Goal: Information Seeking & Learning: Learn about a topic

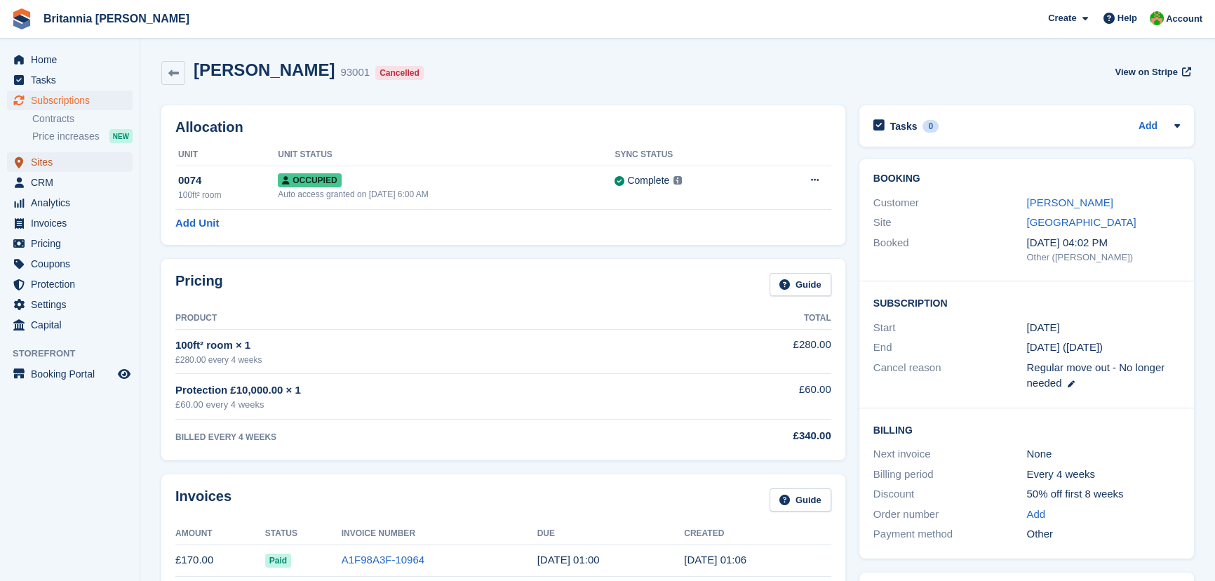
click at [48, 165] on span "Sites" at bounding box center [73, 162] width 84 height 20
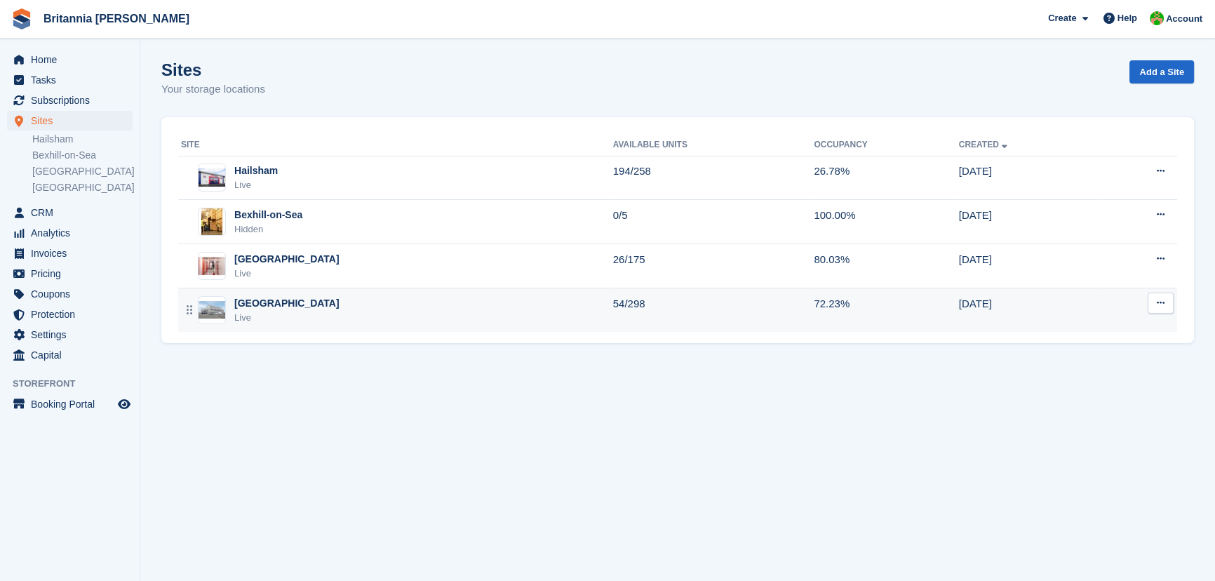
click at [213, 307] on img at bounding box center [212, 310] width 27 height 18
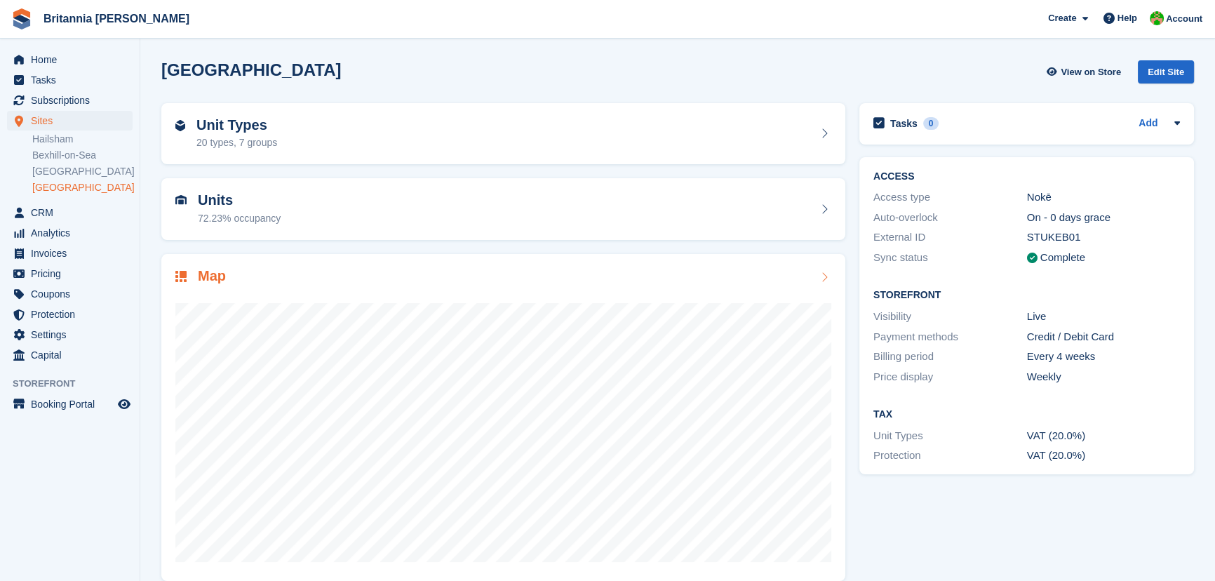
scroll to position [17, 0]
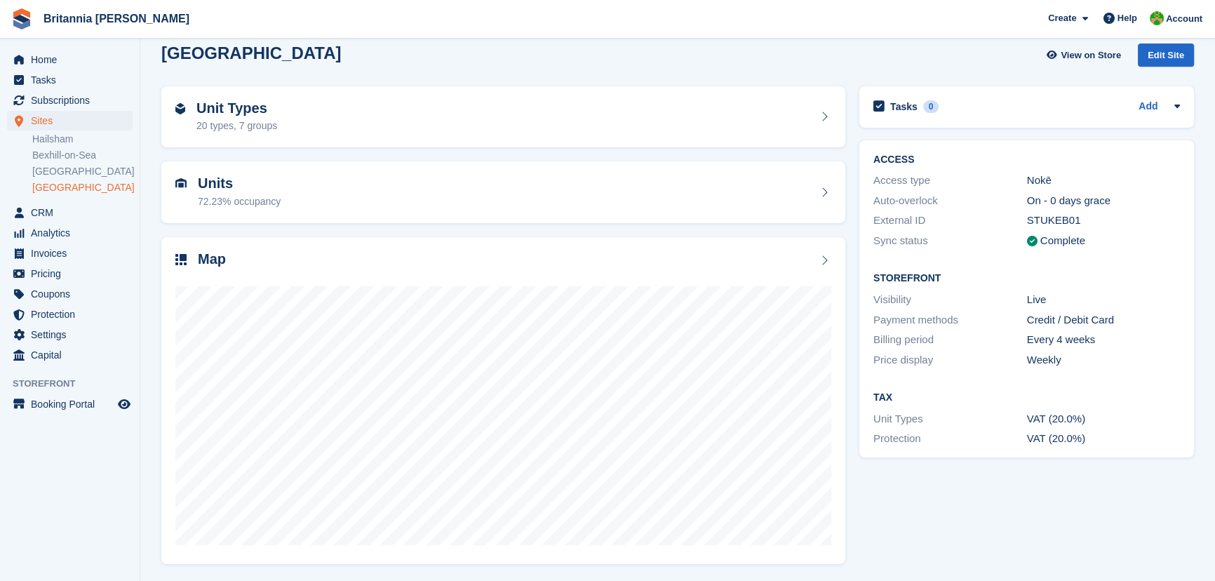
click at [60, 192] on link "[GEOGRAPHIC_DATA]" at bounding box center [82, 187] width 100 height 13
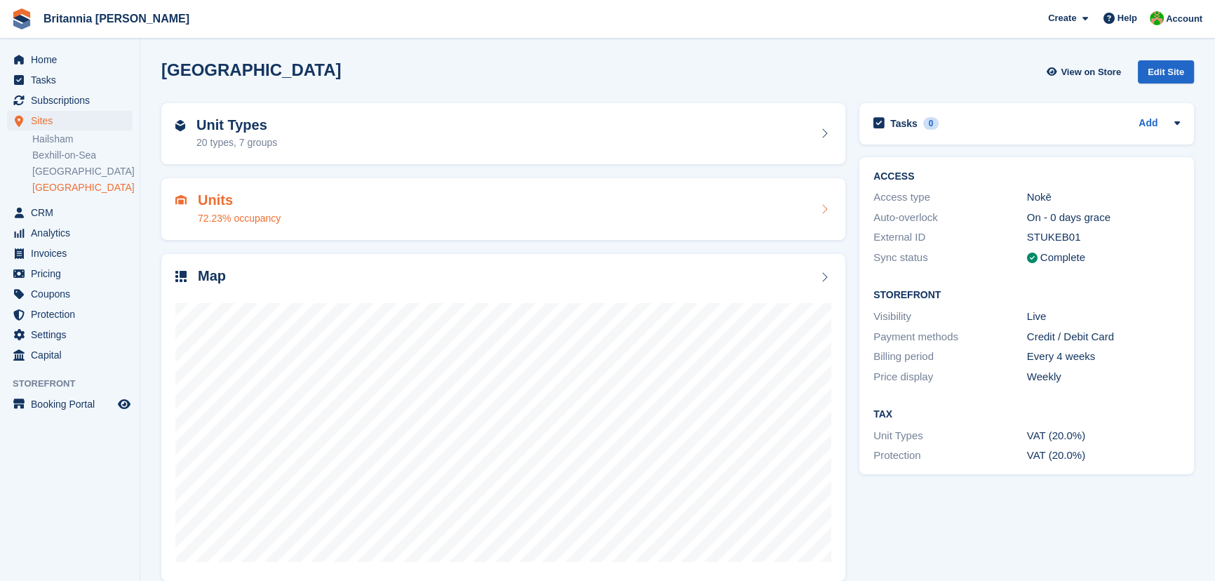
click at [204, 215] on div "72.23% occupancy" at bounding box center [239, 218] width 83 height 15
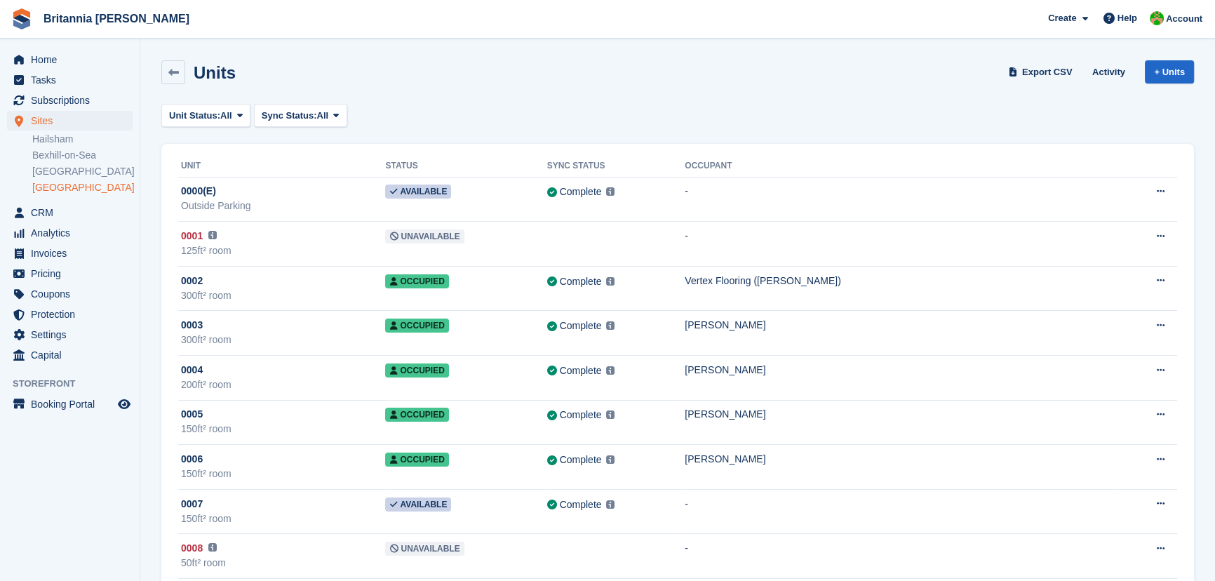
click at [47, 184] on link "[GEOGRAPHIC_DATA]" at bounding box center [82, 187] width 100 height 13
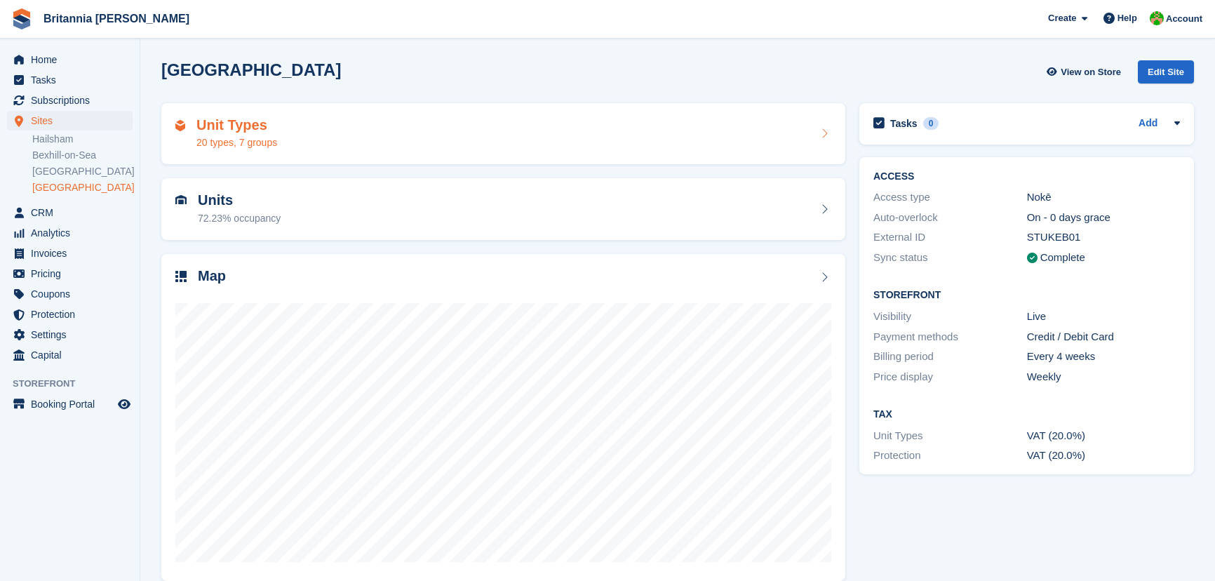
click at [223, 128] on h2 "Unit Types" at bounding box center [236, 125] width 81 height 16
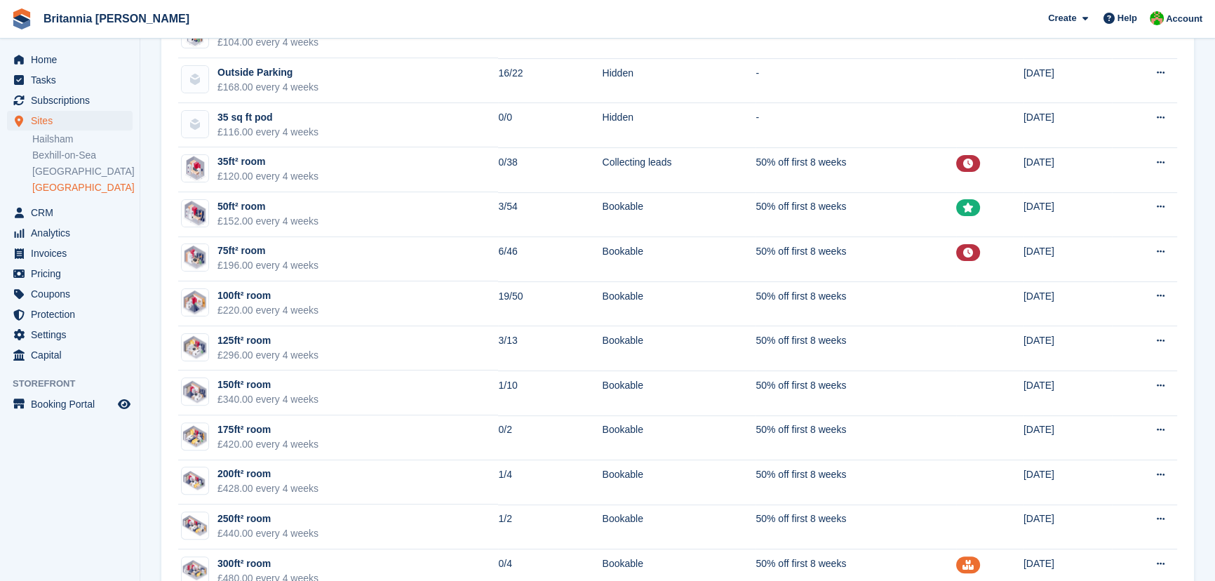
scroll to position [578, 0]
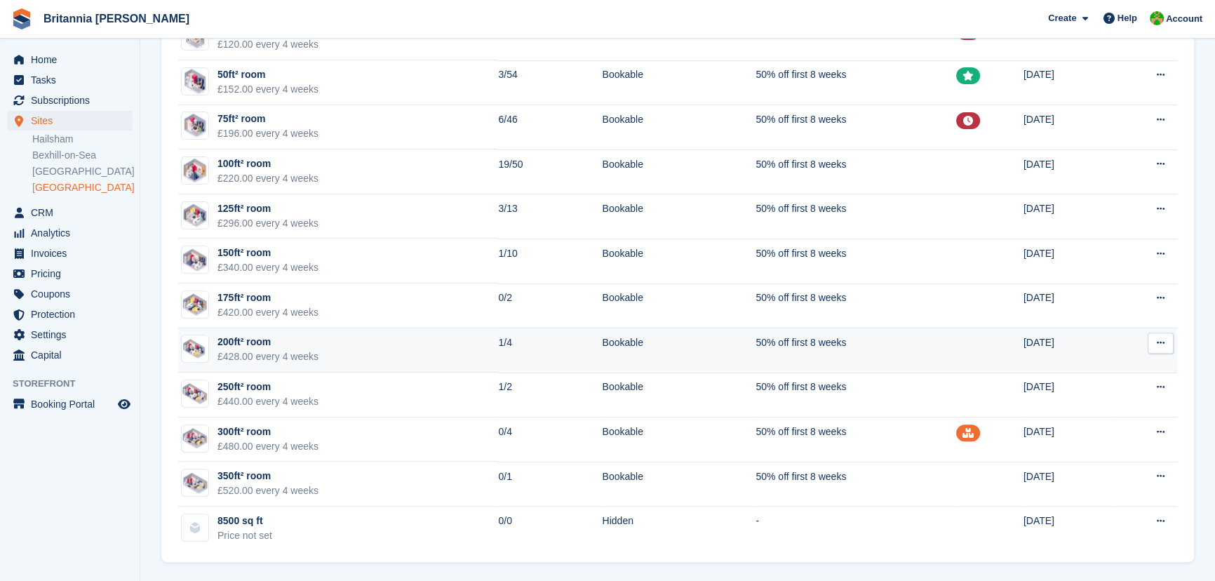
click at [315, 343] on td "200ft² room £428.00 every 4 weeks" at bounding box center [338, 350] width 320 height 45
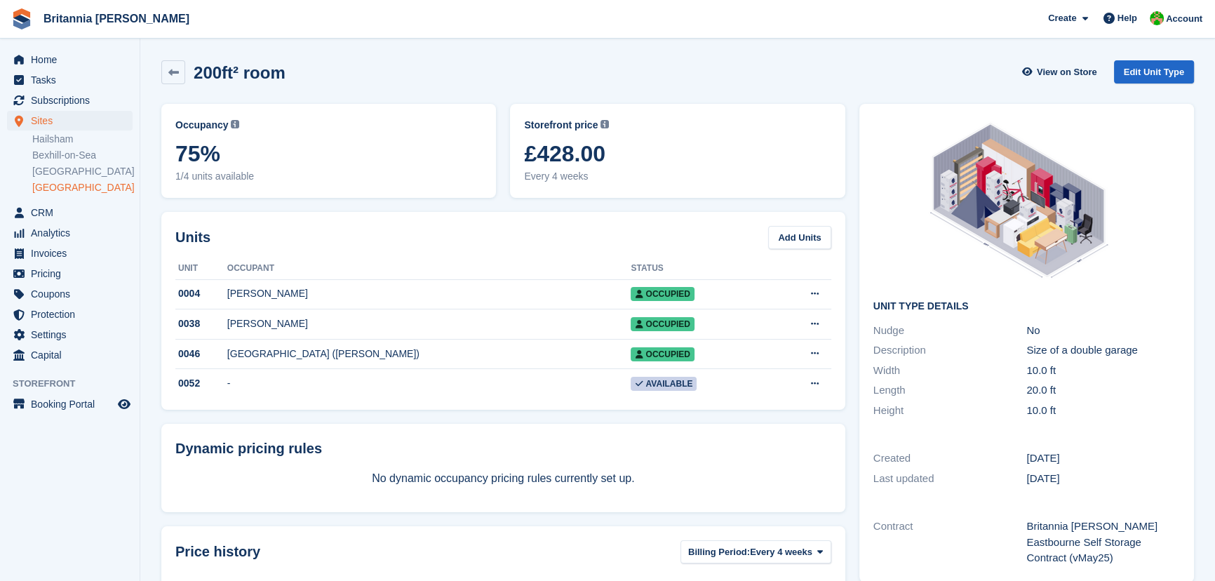
click at [62, 182] on link "[GEOGRAPHIC_DATA]" at bounding box center [82, 187] width 100 height 13
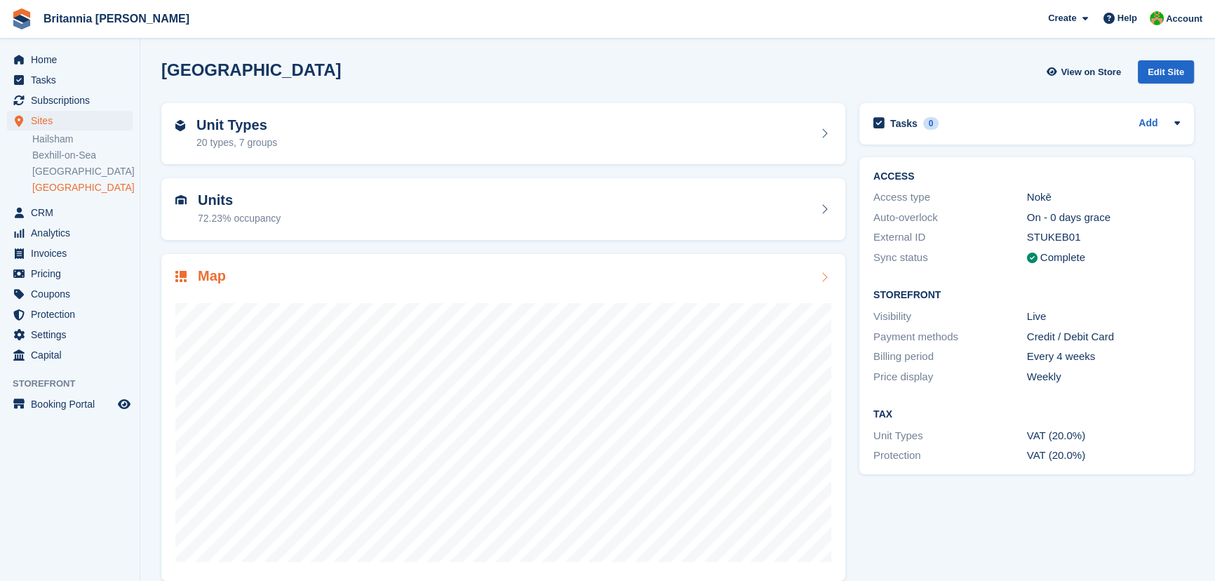
scroll to position [17, 0]
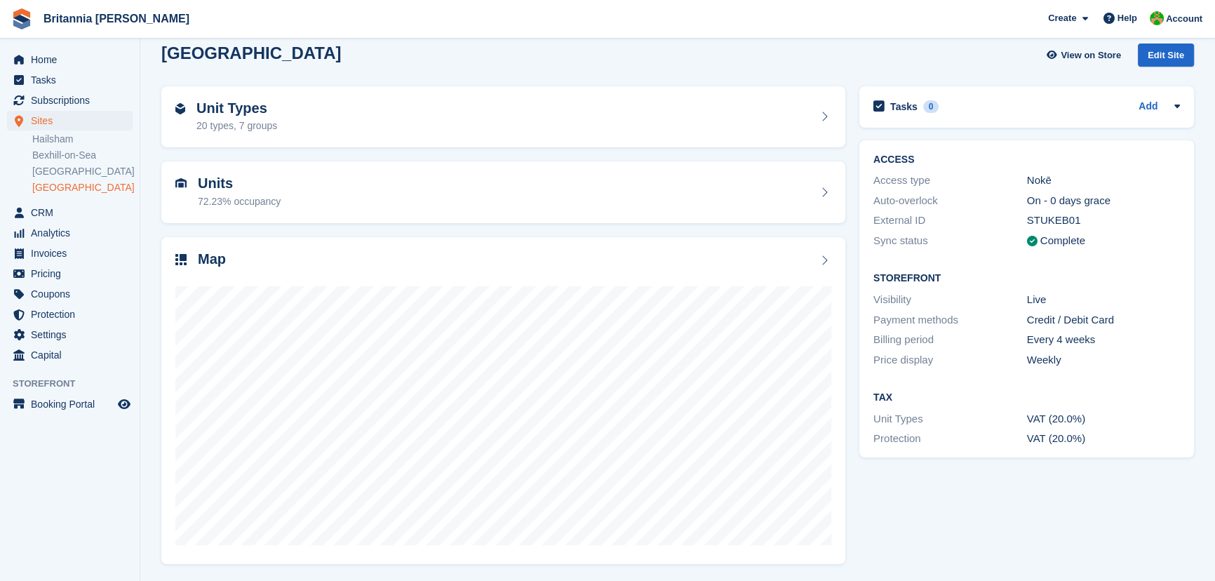
click at [62, 186] on link "[GEOGRAPHIC_DATA]" at bounding box center [82, 187] width 100 height 13
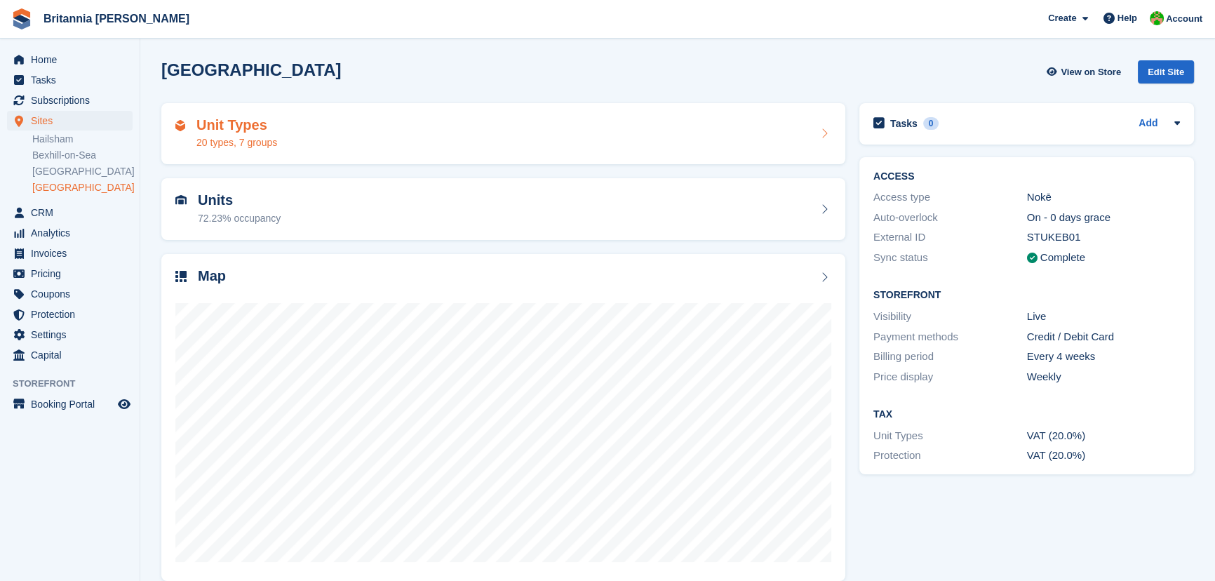
click at [222, 149] on div "20 types, 7 groups" at bounding box center [236, 142] width 81 height 15
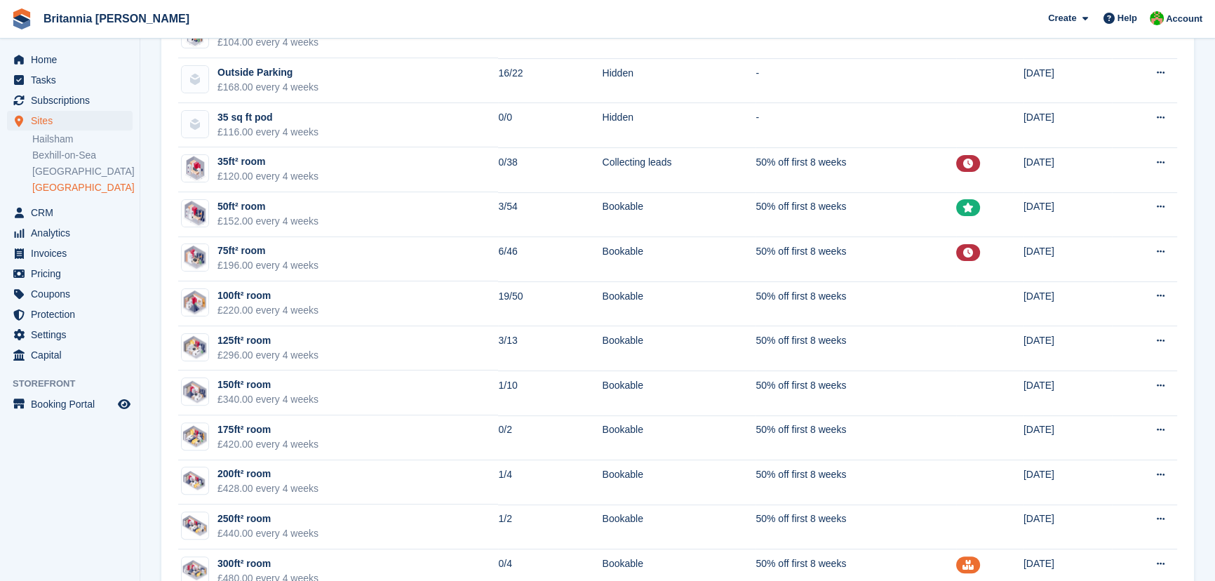
scroll to position [574, 0]
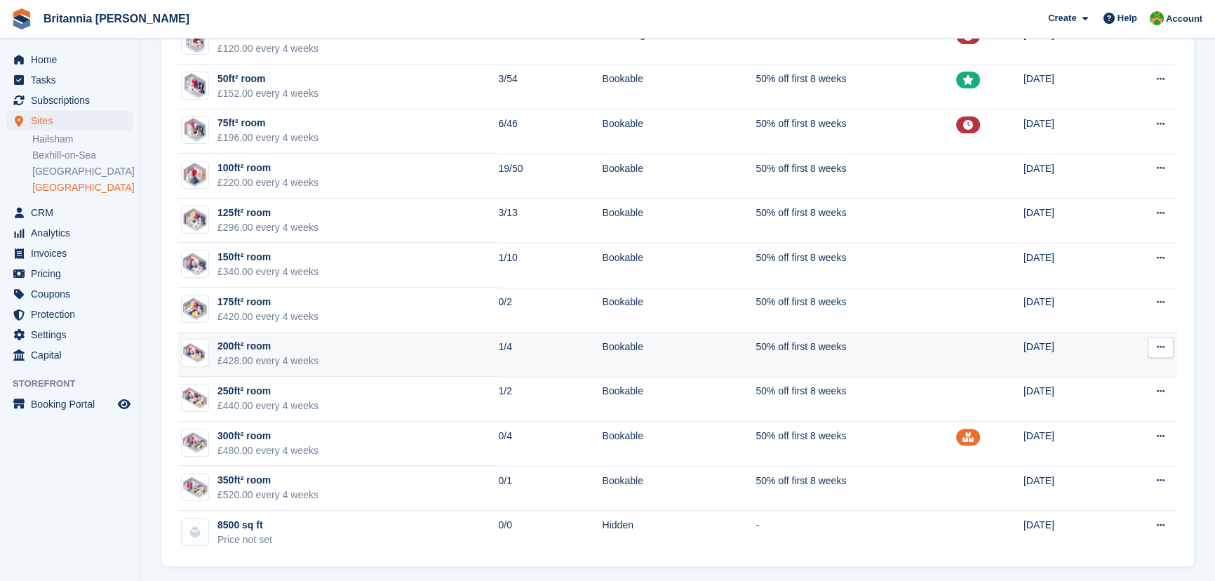
click at [259, 342] on div "200ft² room" at bounding box center [267, 346] width 101 height 15
click at [251, 342] on div "200ft² room" at bounding box center [267, 346] width 101 height 15
click at [224, 344] on div "200ft² room" at bounding box center [267, 346] width 101 height 15
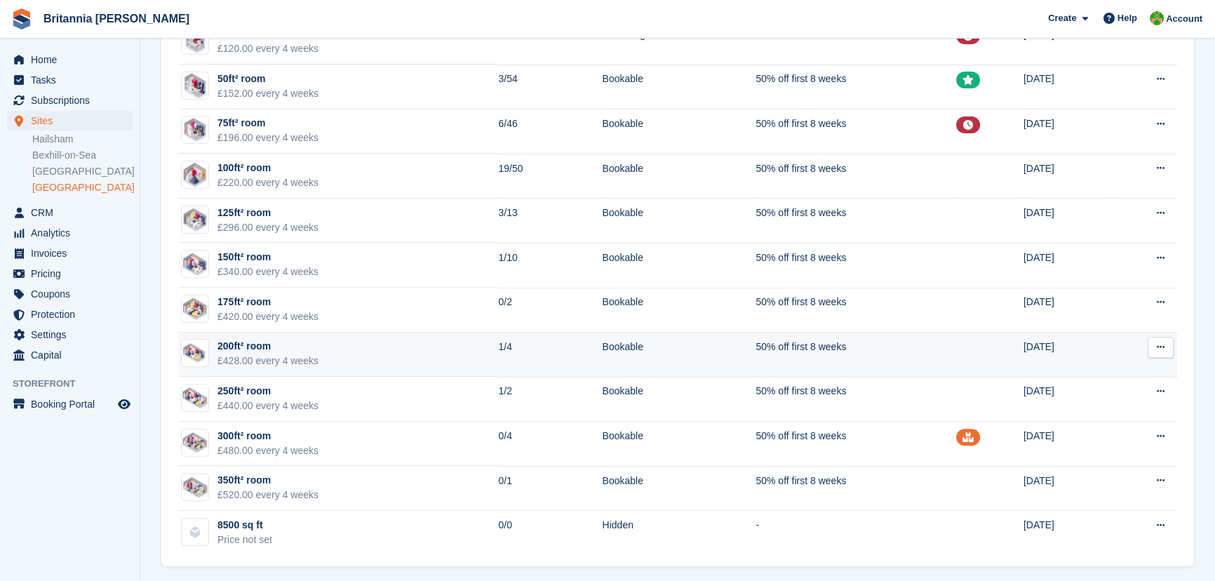
click at [224, 344] on div "200ft² room" at bounding box center [267, 346] width 101 height 15
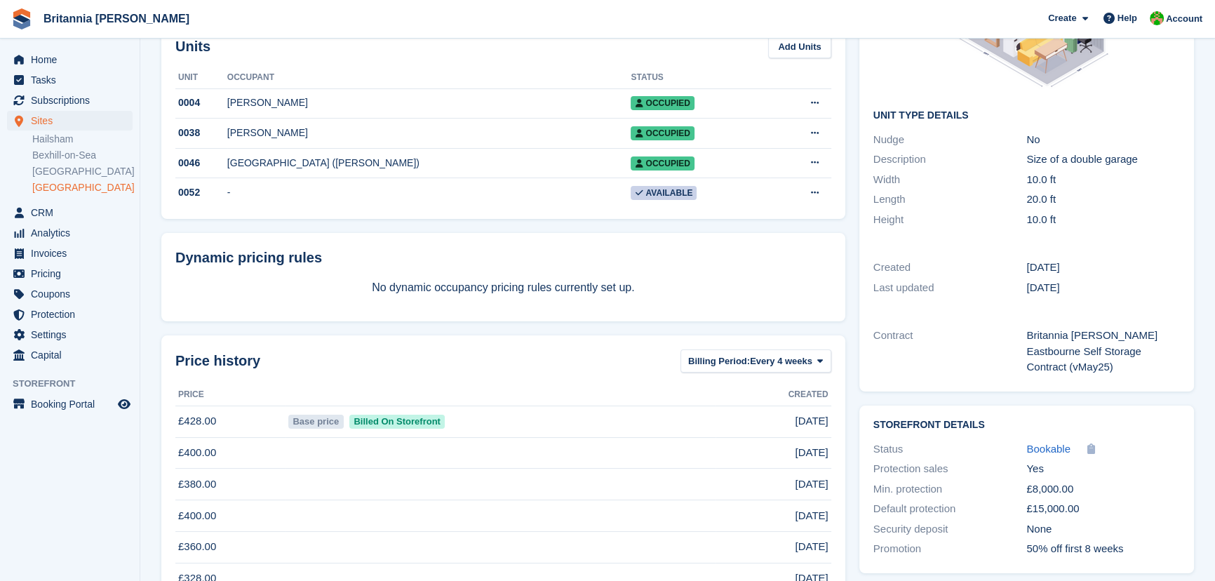
scroll to position [127, 0]
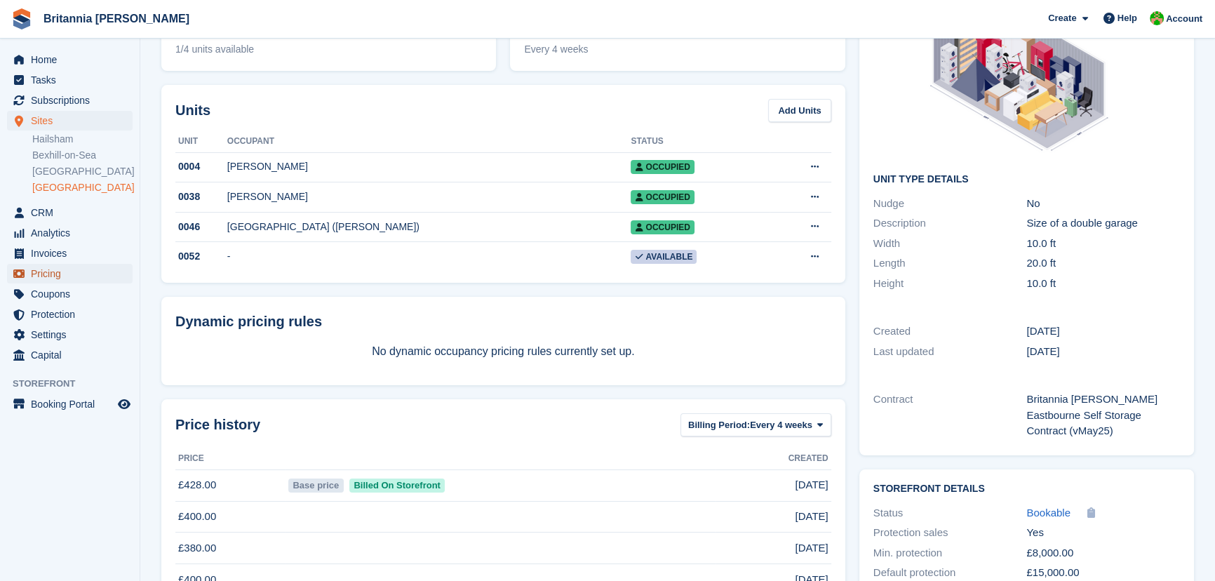
click at [49, 274] on span "Pricing" at bounding box center [73, 274] width 84 height 20
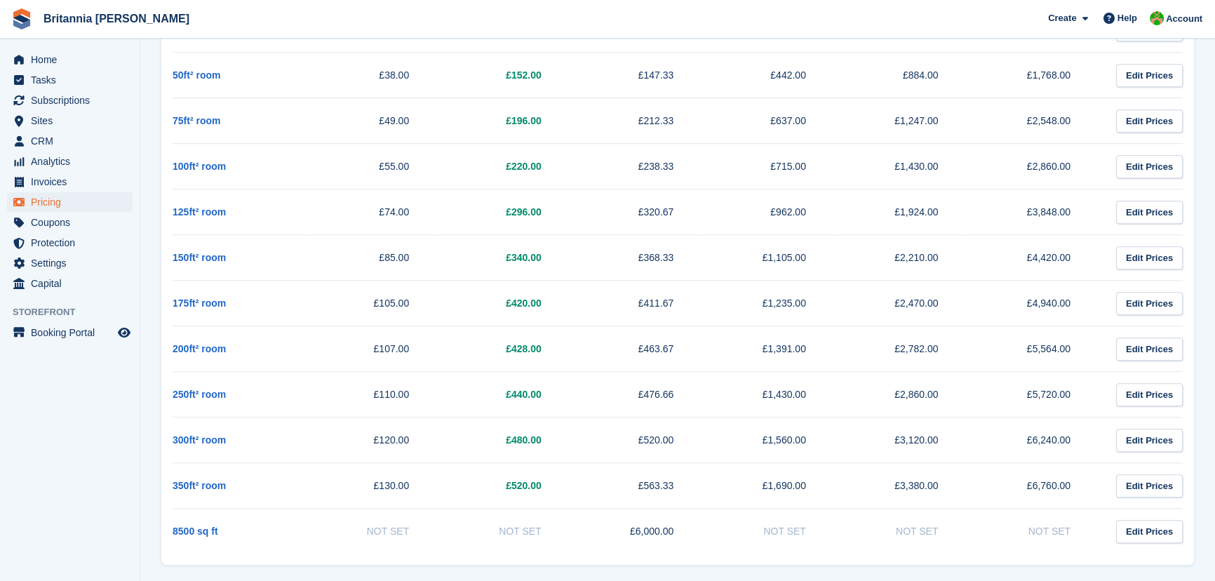
scroll to position [1543, 0]
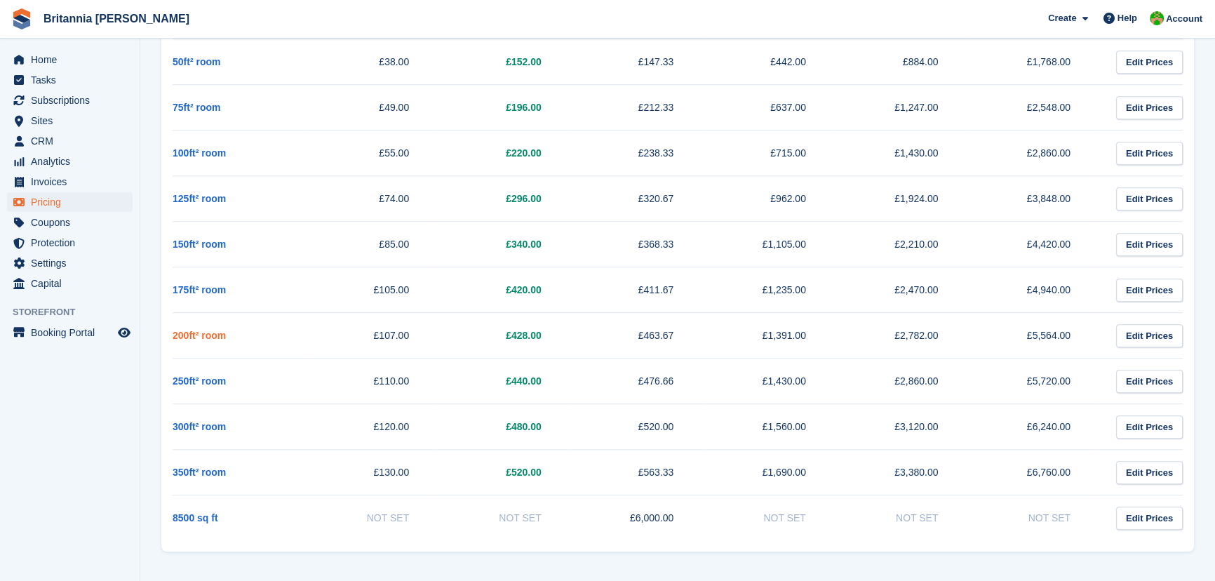
click at [212, 337] on link "200ft² room" at bounding box center [199, 335] width 53 height 11
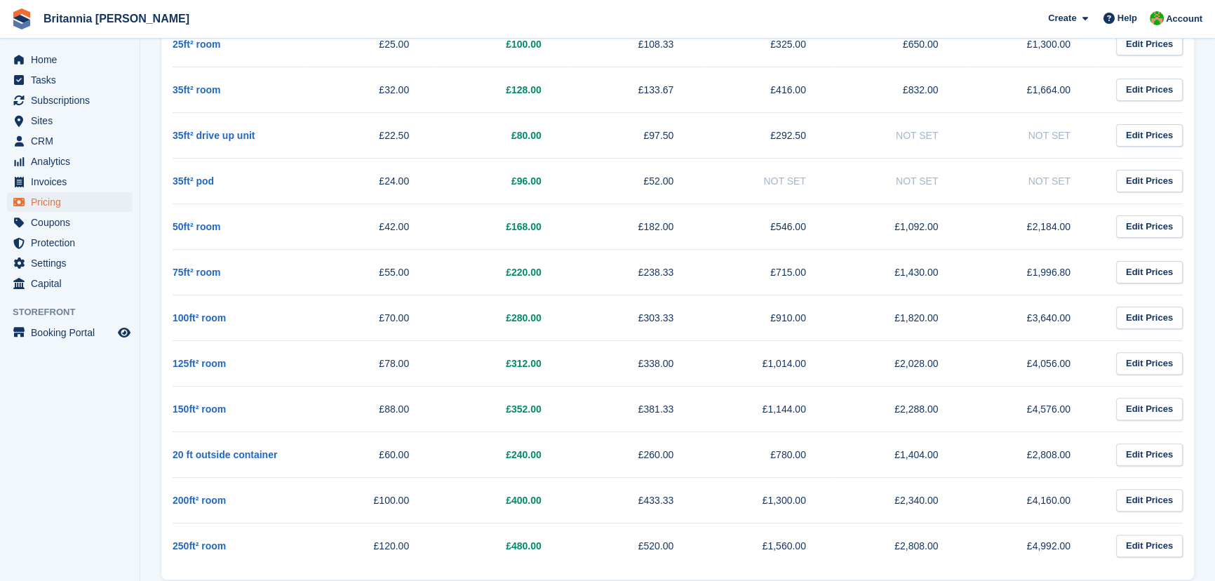
scroll to position [619, 0]
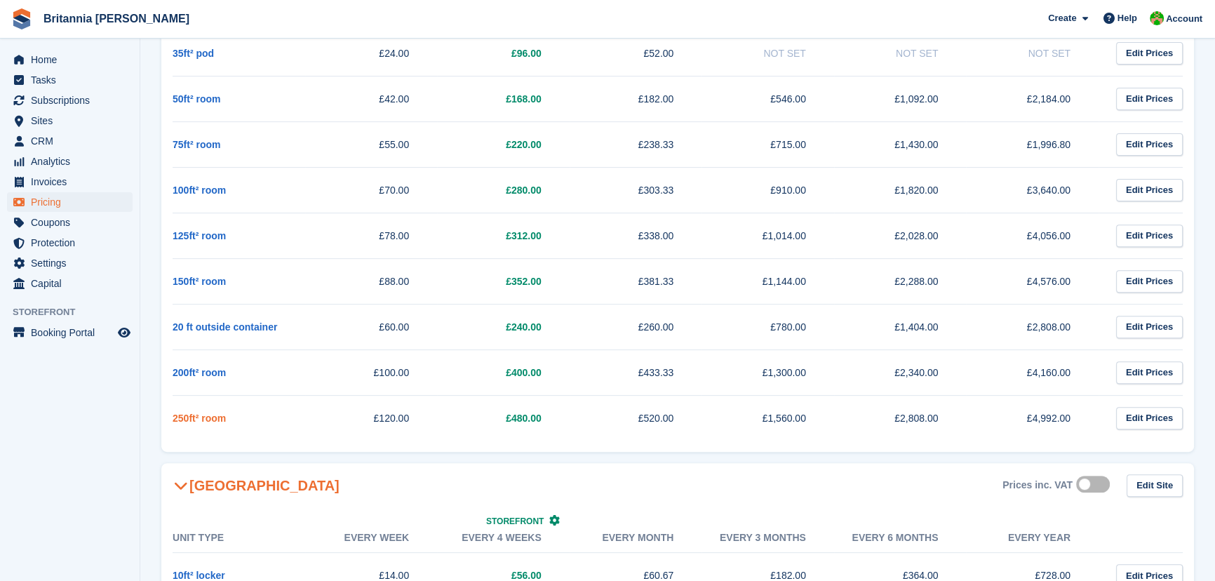
click at [199, 415] on link "250ft² room" at bounding box center [199, 417] width 53 height 11
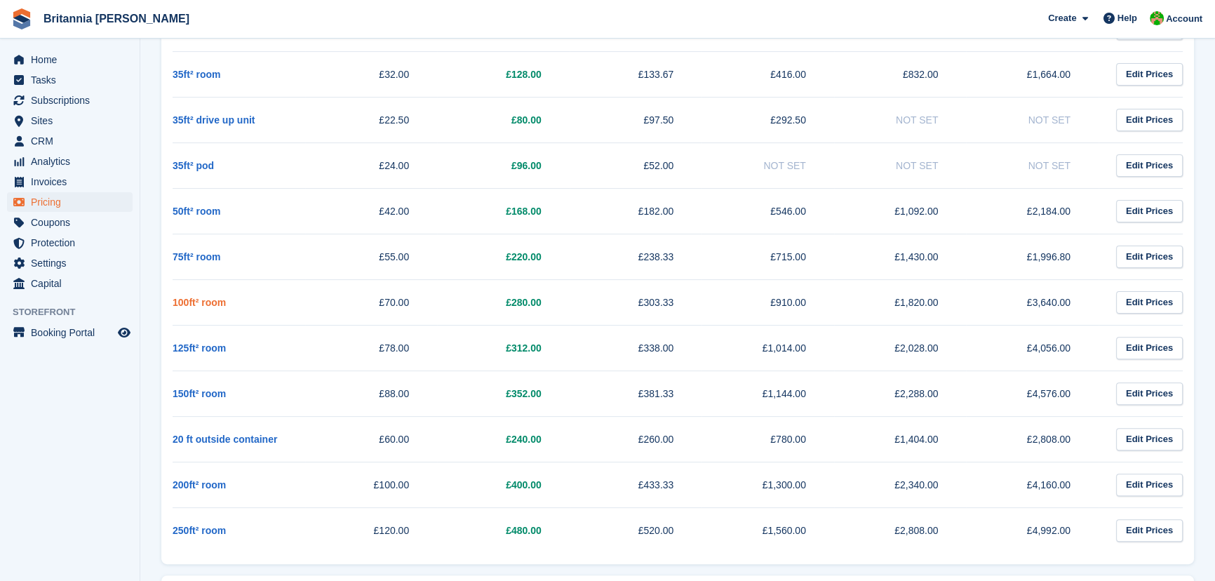
scroll to position [699, 0]
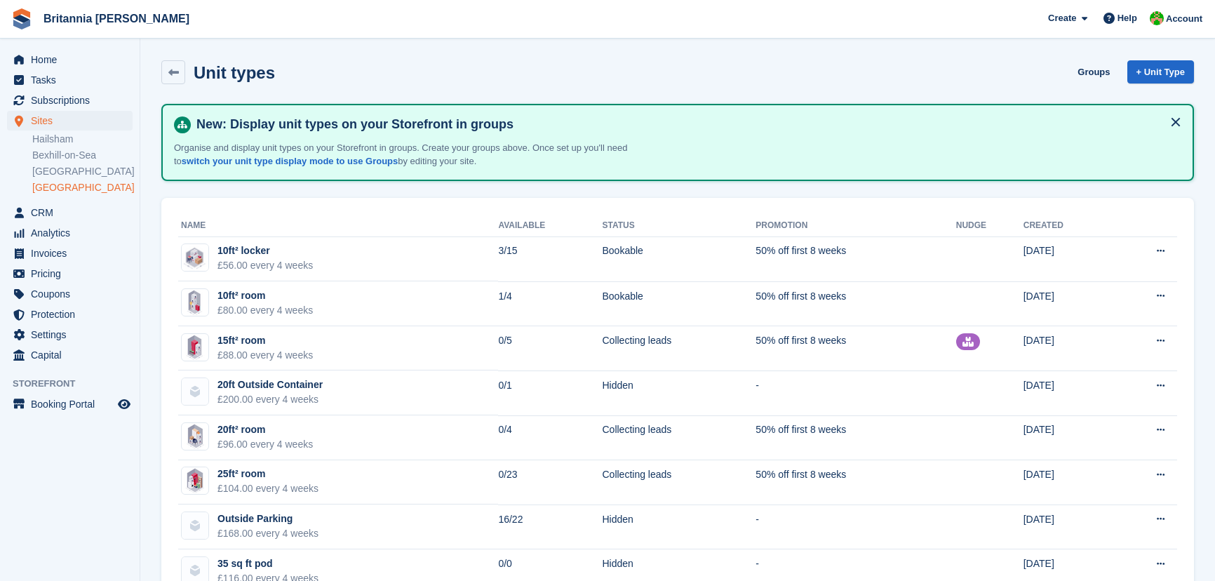
scroll to position [574, 0]
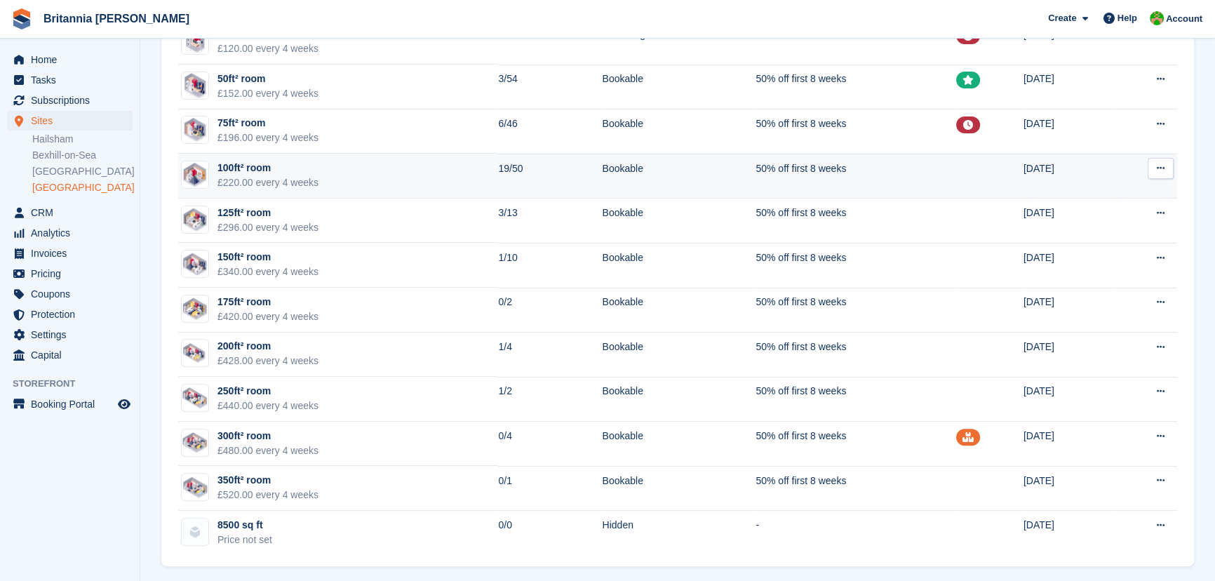
click at [234, 163] on div "100ft² room" at bounding box center [267, 168] width 101 height 15
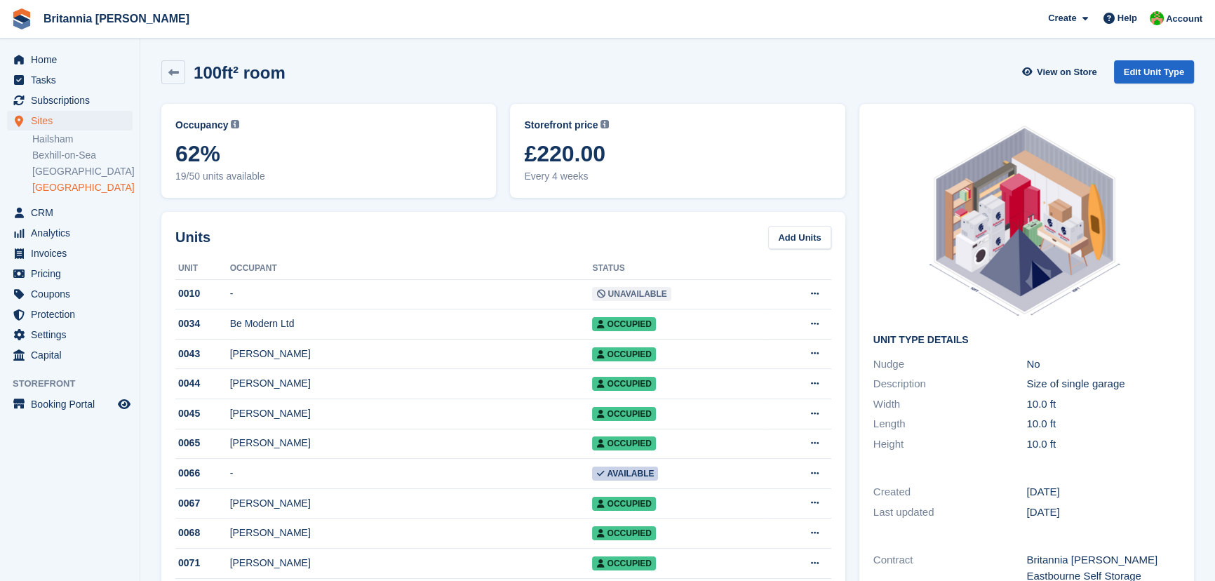
click at [54, 188] on link "[GEOGRAPHIC_DATA]" at bounding box center [82, 187] width 100 height 13
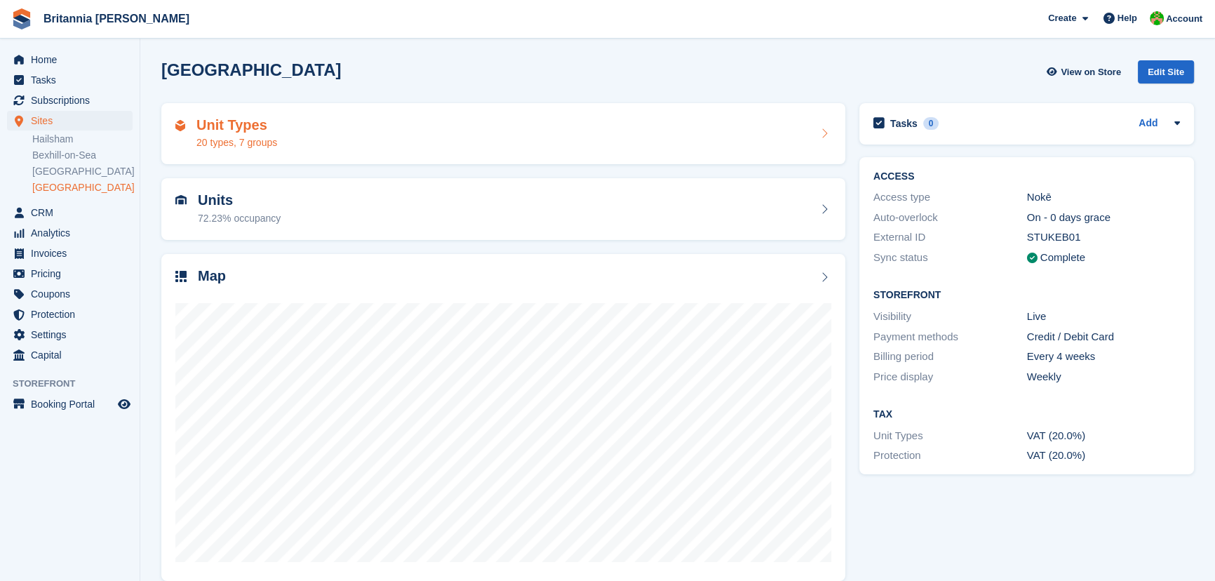
click at [243, 140] on div "20 types, 7 groups" at bounding box center [236, 142] width 81 height 15
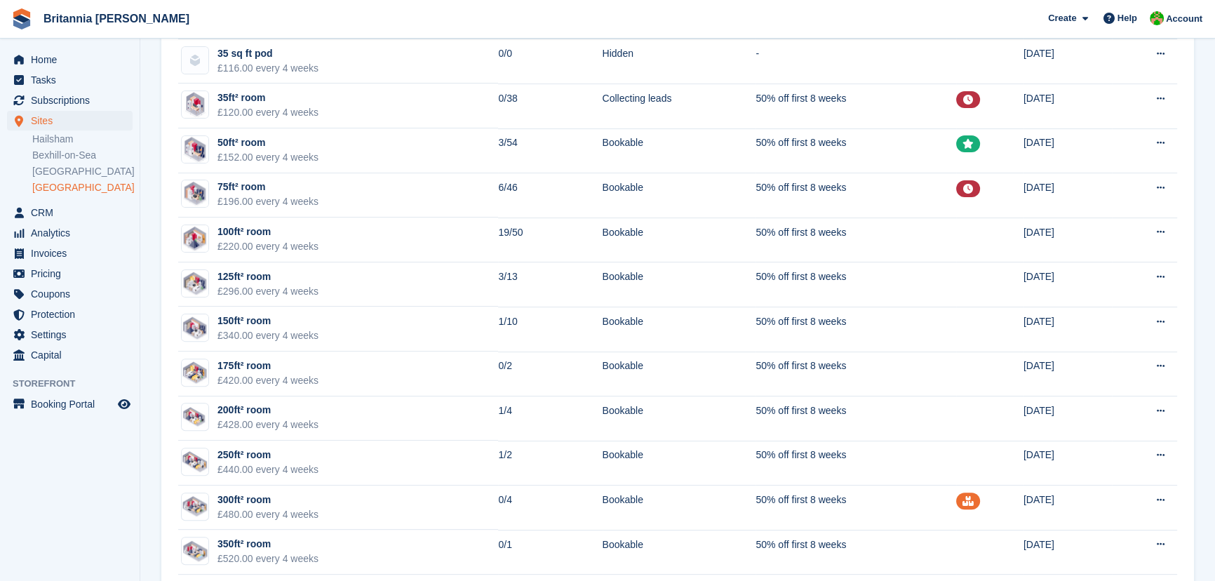
scroll to position [578, 0]
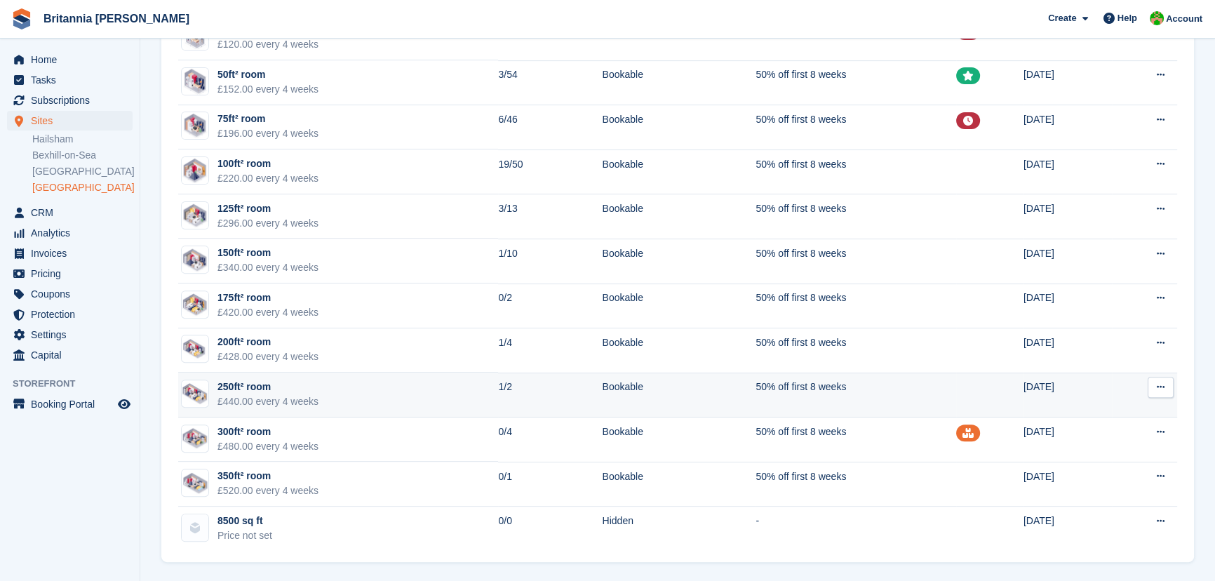
click at [318, 399] on td "250ft² room £440.00 every 4 weeks" at bounding box center [338, 394] width 320 height 45
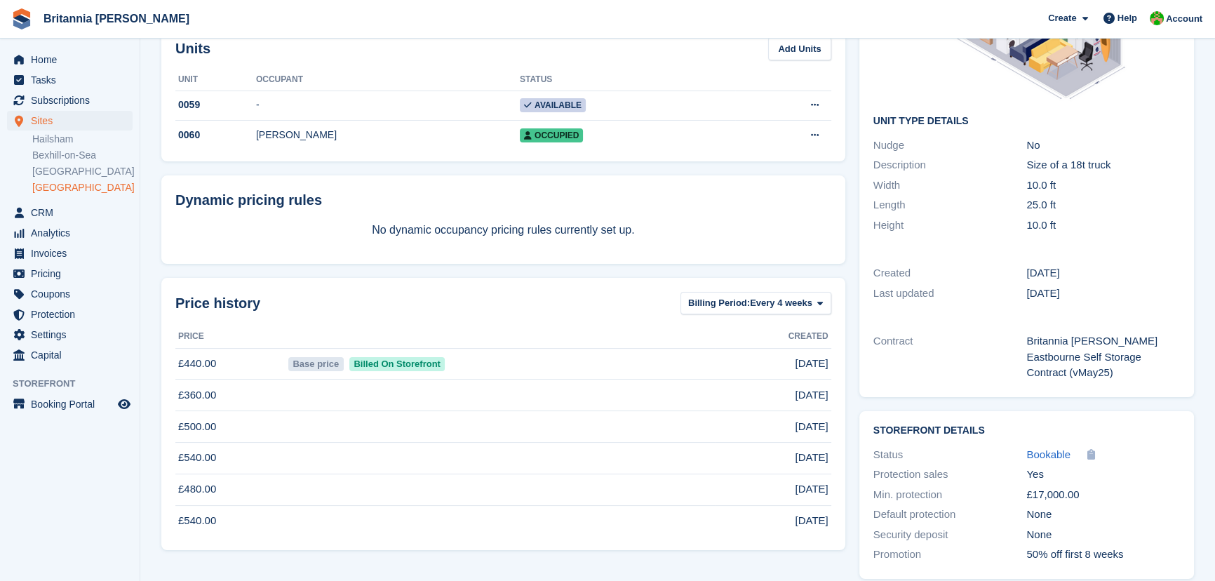
scroll to position [61, 0]
